Goal: Transaction & Acquisition: Purchase product/service

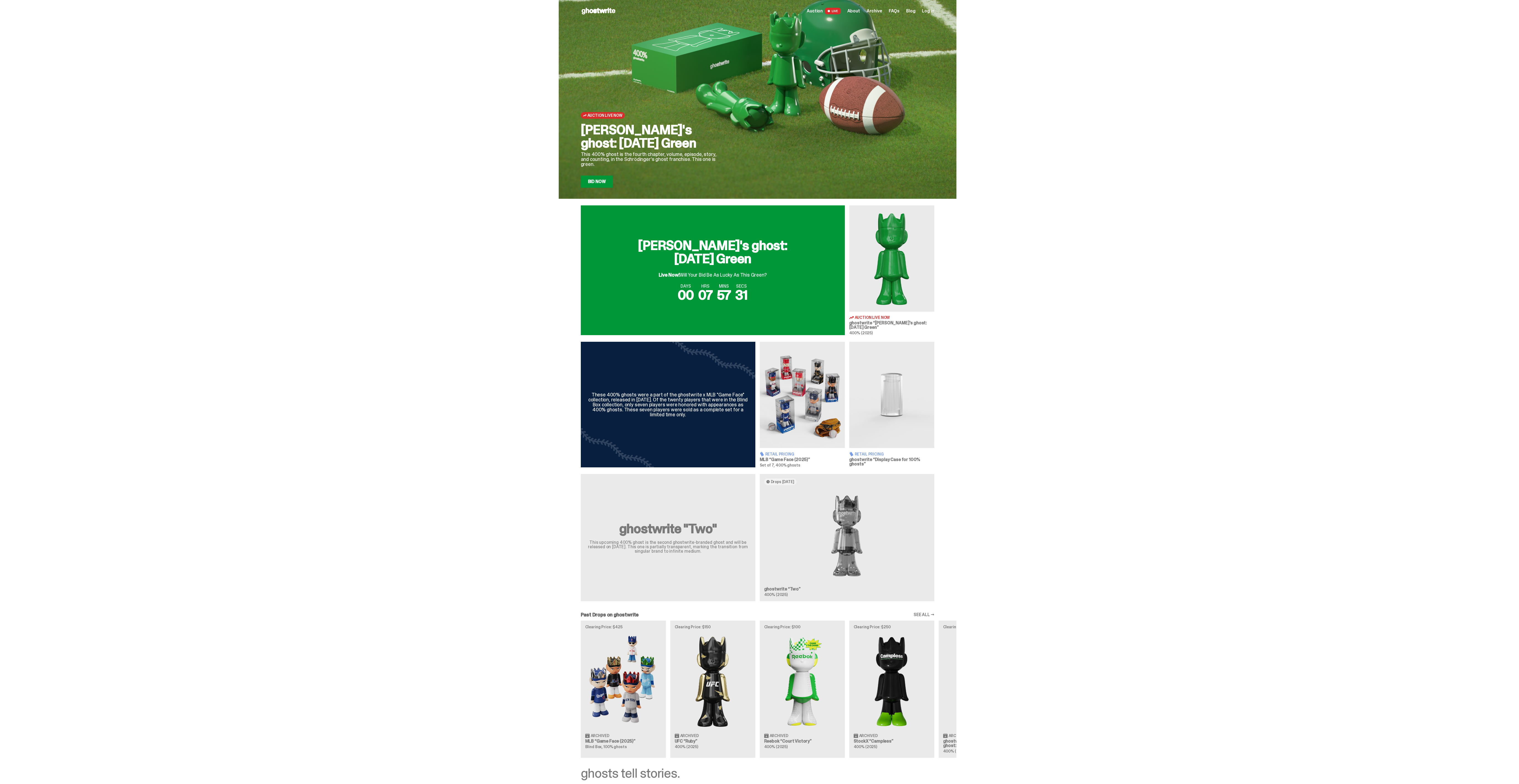
click at [796, 386] on img at bounding box center [802, 395] width 85 height 106
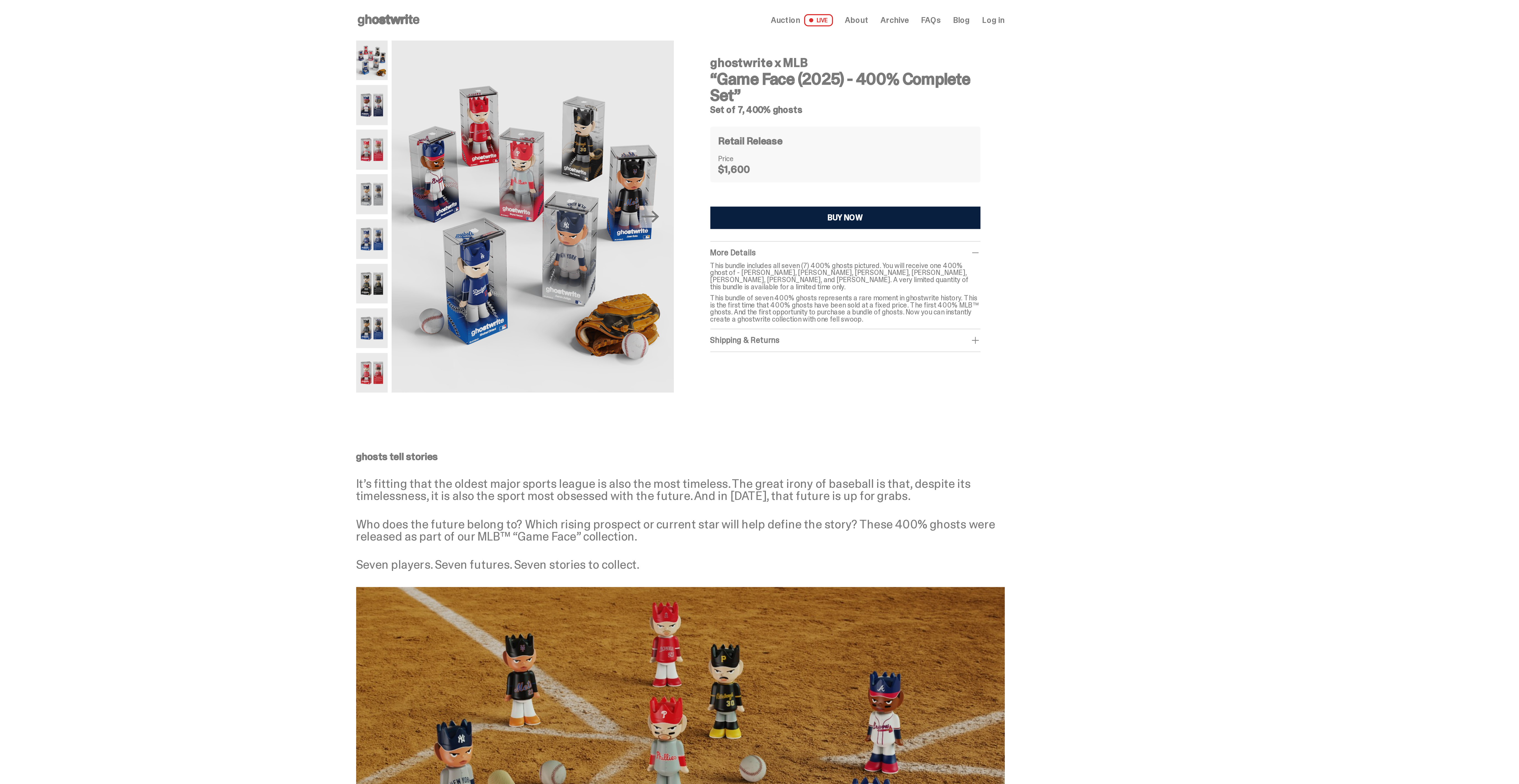
click at [820, 11] on span "Auction" at bounding box center [814, 11] width 16 height 4
